Goal: Task Accomplishment & Management: Manage account settings

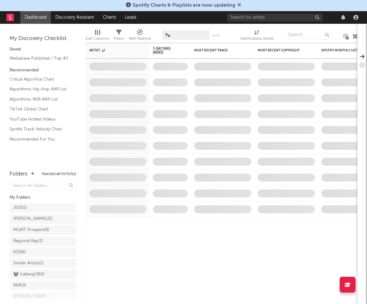
click at [285, 11] on div at bounding box center [293, 17] width 133 height 13
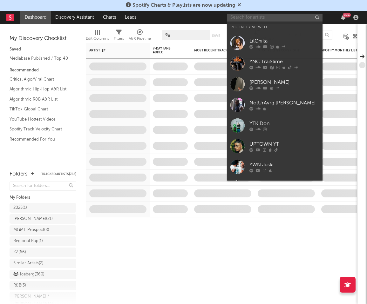
click at [271, 18] on input "text" at bounding box center [274, 18] width 95 height 8
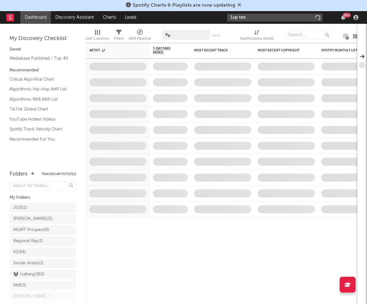
click at [274, 17] on input "1up tee" at bounding box center [274, 18] width 95 height 8
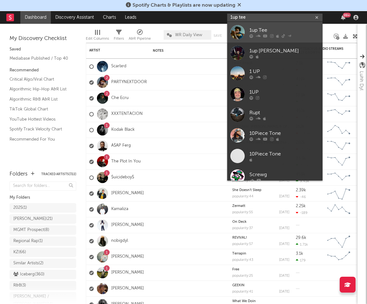
type input "1up tee"
click at [267, 26] on div "1up Tee" at bounding box center [284, 30] width 70 height 8
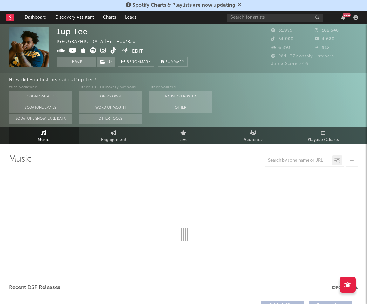
select select "6m"
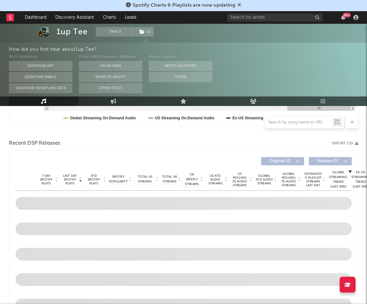
scroll to position [196, 0]
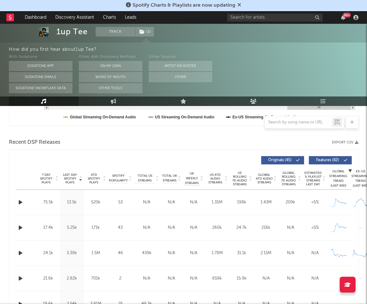
click at [338, 144] on button "Export CSV" at bounding box center [345, 143] width 26 height 4
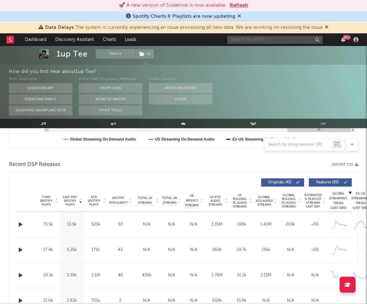
click at [248, 40] on input "text" at bounding box center [274, 40] width 95 height 8
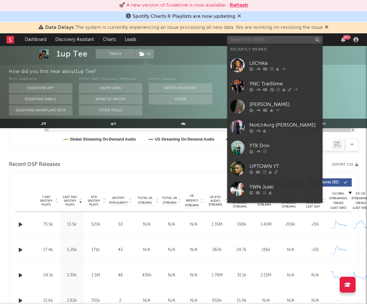
paste input "[URL][DOMAIN_NAME]"
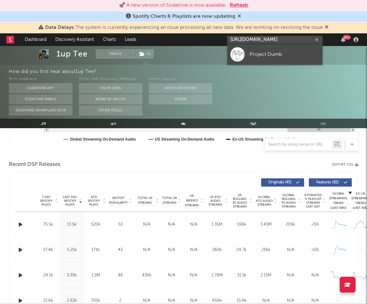
type input "[URL][DOMAIN_NAME]"
click at [255, 55] on div "Project Dumb" at bounding box center [284, 54] width 70 height 8
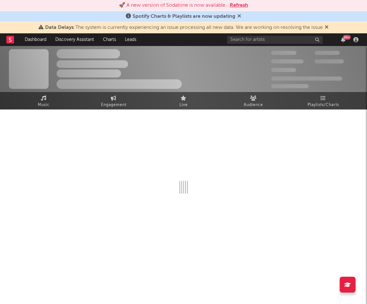
select select "1w"
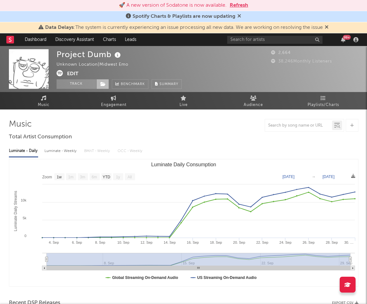
click at [103, 84] on icon at bounding box center [102, 84] width 5 height 4
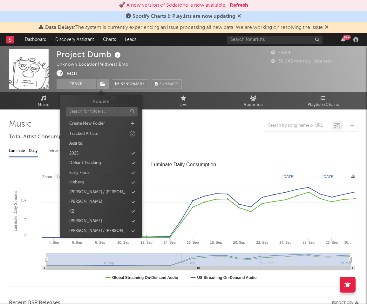
click at [75, 72] on button "Edit" at bounding box center [72, 74] width 11 height 8
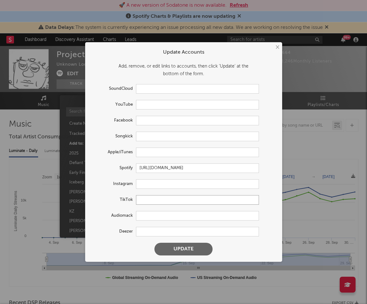
click at [165, 203] on input "text" at bounding box center [197, 200] width 123 height 10
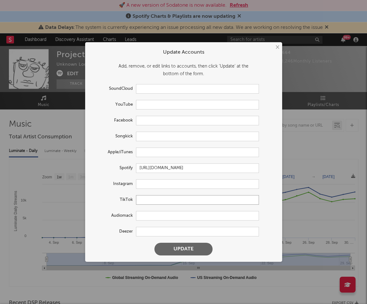
paste input "[URL][DOMAIN_NAME]"
type input "[URL][DOMAIN_NAME]"
click at [181, 244] on button "Update" at bounding box center [183, 249] width 58 height 13
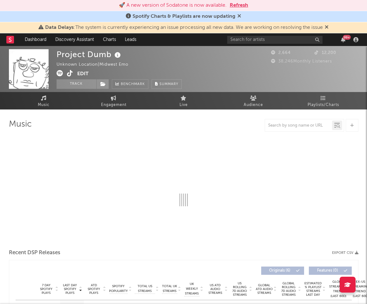
select select "1w"
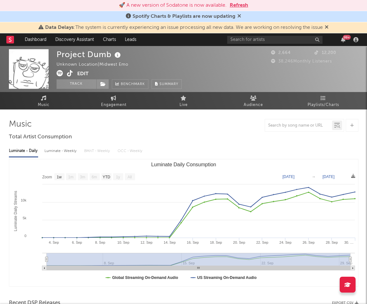
click at [82, 74] on button "Edit" at bounding box center [82, 74] width 11 height 8
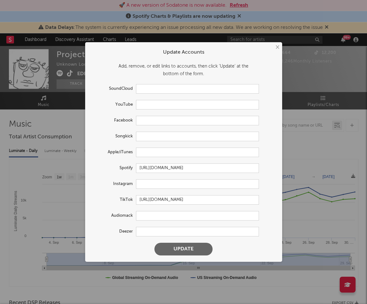
click at [179, 253] on button "Update" at bounding box center [183, 249] width 58 height 13
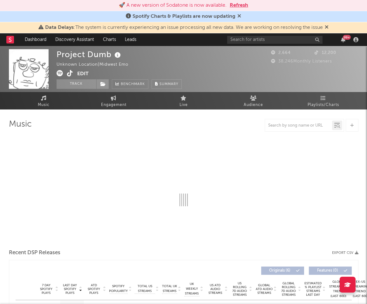
select select "1w"
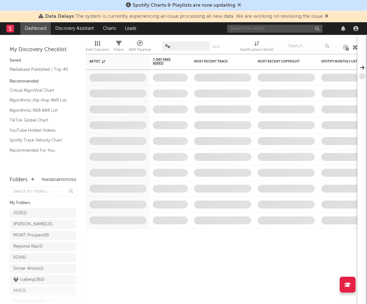
click at [264, 29] on input "text" at bounding box center [274, 29] width 95 height 8
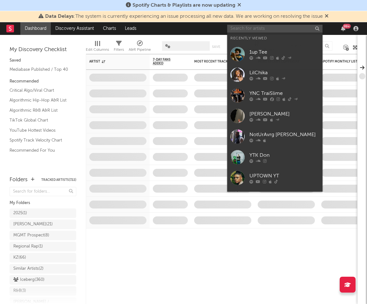
paste input "Project Dumb"
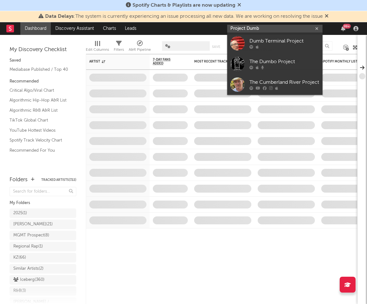
click at [279, 30] on input "Project Dumb" at bounding box center [274, 29] width 95 height 8
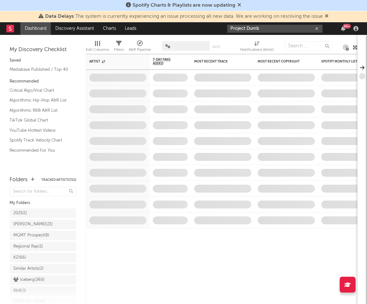
type input "Project Dumb"
